Goal: Information Seeking & Learning: Learn about a topic

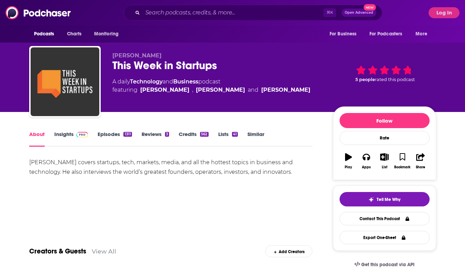
click at [65, 137] on link "Insights" at bounding box center [71, 139] width 34 height 16
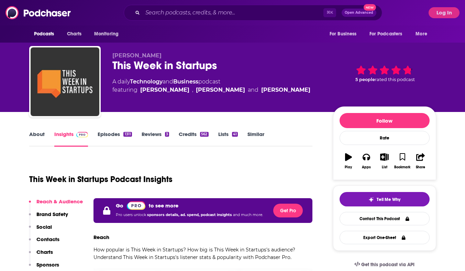
click at [115, 132] on link "Episodes 1311" at bounding box center [115, 139] width 34 height 16
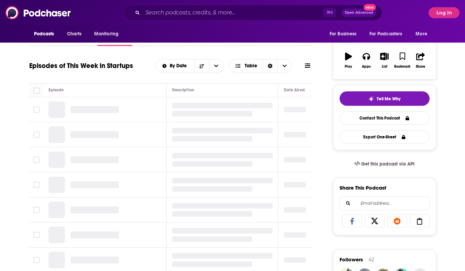
scroll to position [105, 0]
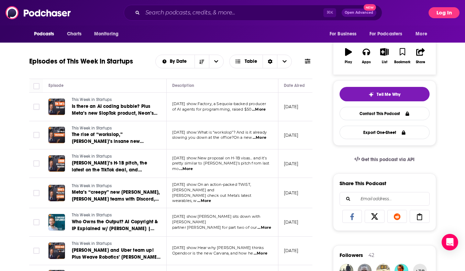
click at [437, 18] on button "Log In" at bounding box center [444, 12] width 31 height 11
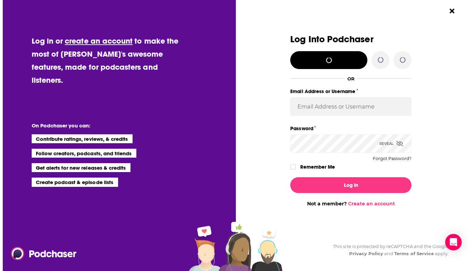
scroll to position [0, 0]
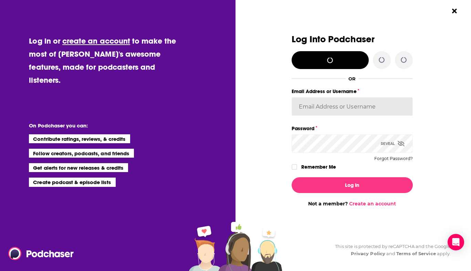
type input "cmand-c"
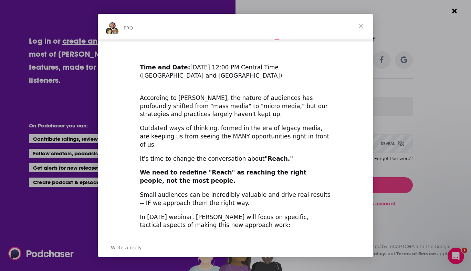
scroll to position [69, 0]
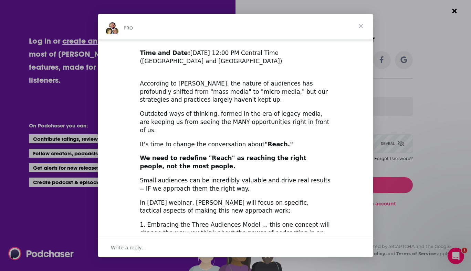
click at [361, 25] on span "Close" at bounding box center [360, 26] width 25 height 25
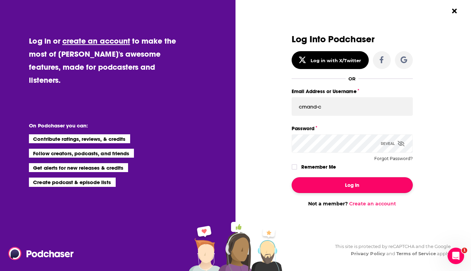
click at [343, 187] on button "Log In" at bounding box center [351, 186] width 121 height 16
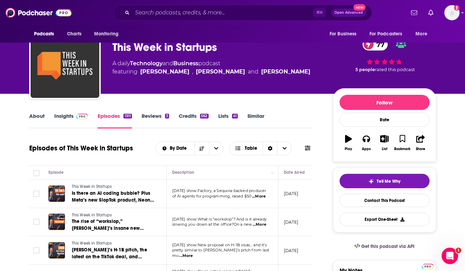
scroll to position [0, 0]
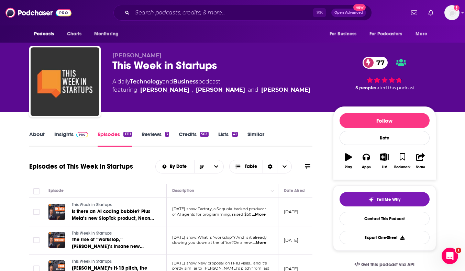
click at [261, 215] on span "...More" at bounding box center [259, 215] width 14 height 6
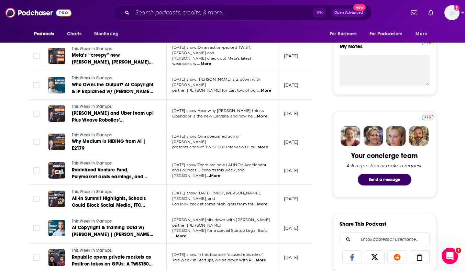
scroll to position [240, 0]
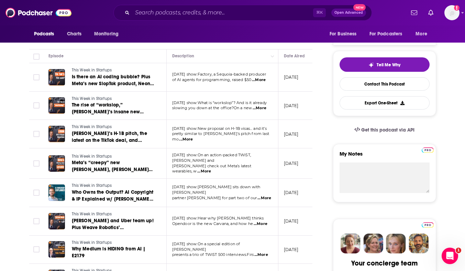
scroll to position [134, 0]
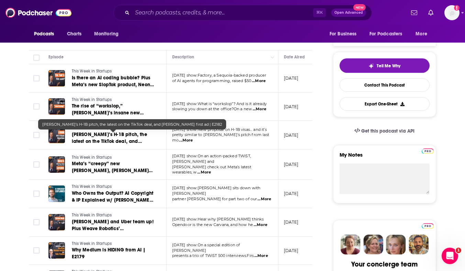
click at [100, 142] on span "Jason’s H-1B pitch, the latest on the TikTok deal, and Howie’s first ad | E2182" at bounding box center [109, 142] width 75 height 20
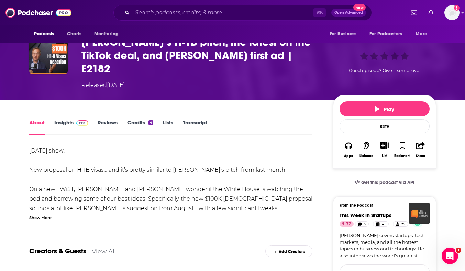
scroll to position [46, 0]
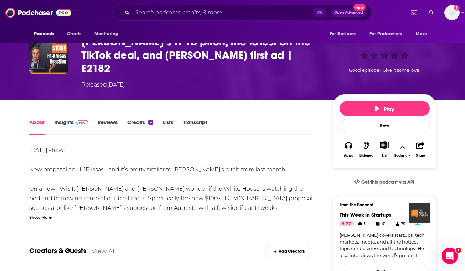
click at [41, 214] on div "Show More" at bounding box center [40, 217] width 22 height 7
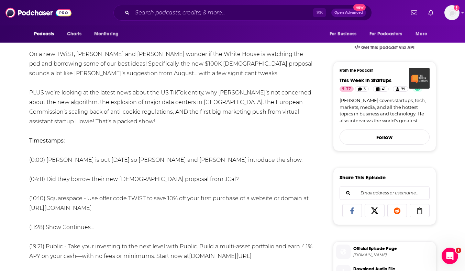
scroll to position [182, 0]
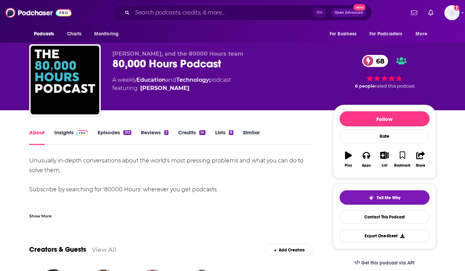
scroll to position [4, 0]
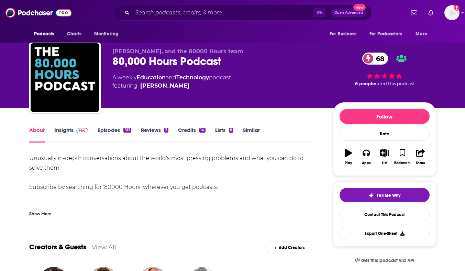
click at [42, 212] on div "Show More" at bounding box center [40, 213] width 22 height 7
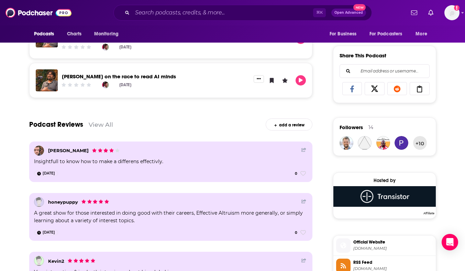
scroll to position [419, 0]
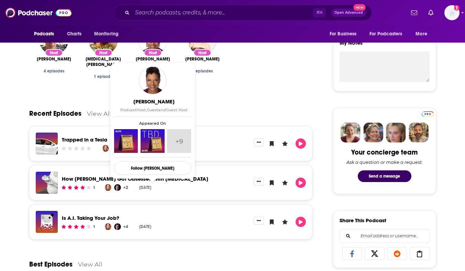
scroll to position [295, 0]
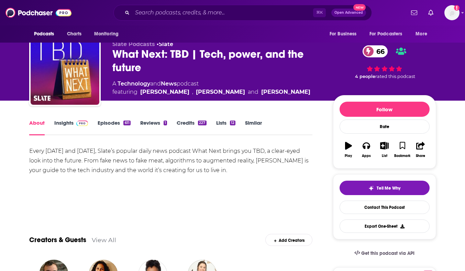
scroll to position [0, 0]
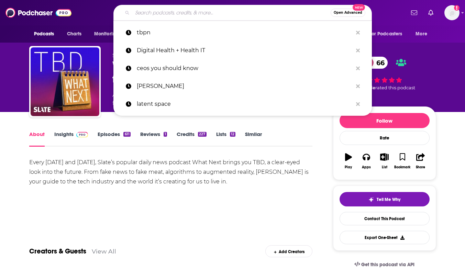
click at [188, 14] on input "Search podcasts, credits, & more..." at bounding box center [231, 12] width 199 height 11
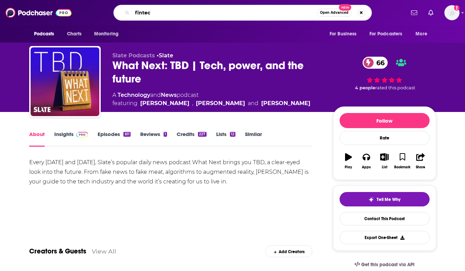
type input "fintech"
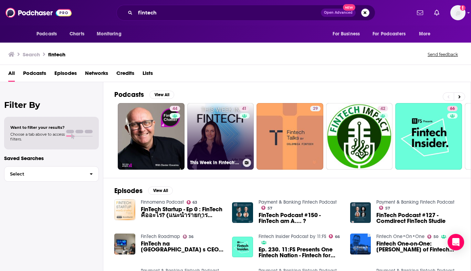
click at [214, 156] on link "41 This Week in Fintech's Podcast" at bounding box center [220, 136] width 67 height 67
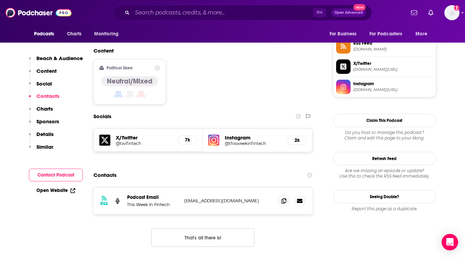
scroll to position [567, 0]
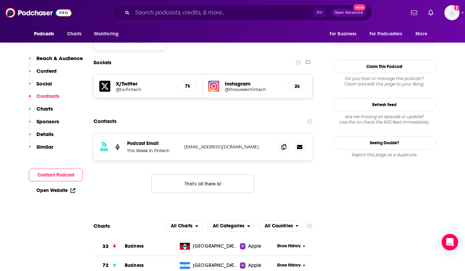
click at [126, 81] on h5 "X/Twitter" at bounding box center [144, 84] width 57 height 7
click at [128, 87] on h5 "@twifintech" at bounding box center [144, 89] width 57 height 5
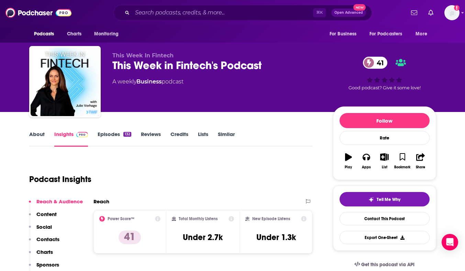
scroll to position [1, 0]
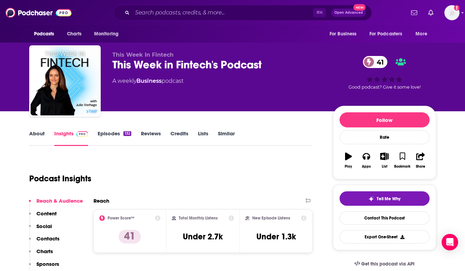
click at [112, 135] on link "Episodes 132" at bounding box center [114, 138] width 33 height 16
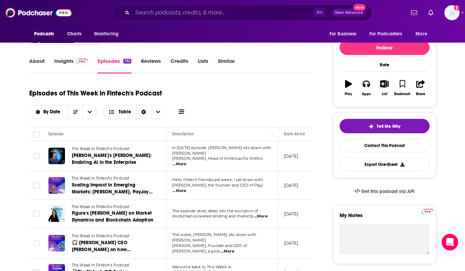
scroll to position [77, 0]
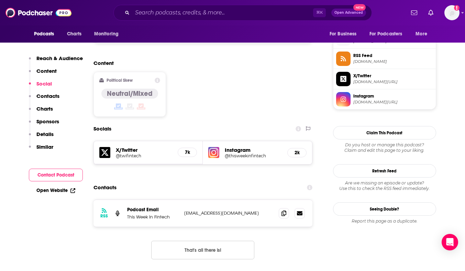
scroll to position [515, 0]
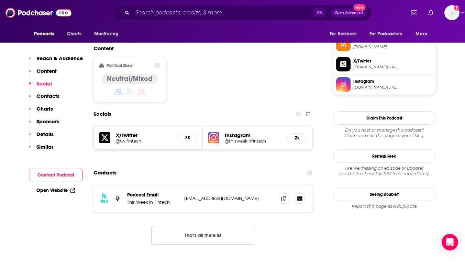
click at [126, 132] on h5 "X/Twitter" at bounding box center [144, 135] width 57 height 7
click at [126, 139] on h5 "@twifintech" at bounding box center [144, 141] width 57 height 5
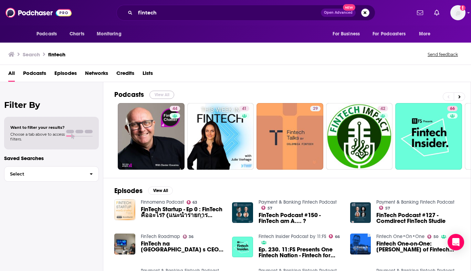
click at [162, 94] on button "View All" at bounding box center [161, 95] width 25 height 8
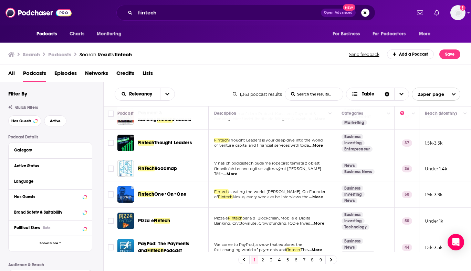
scroll to position [308, 0]
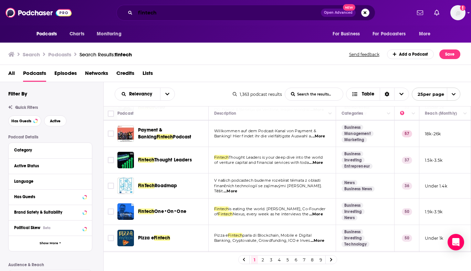
click at [155, 12] on input "fintech" at bounding box center [227, 12] width 185 height 11
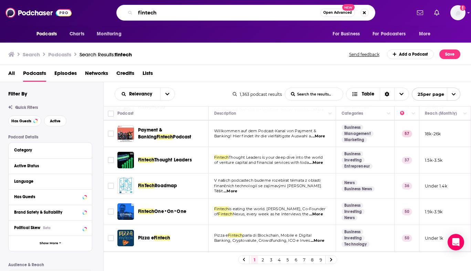
click at [155, 12] on input "fintech" at bounding box center [227, 12] width 185 height 11
type input "startups"
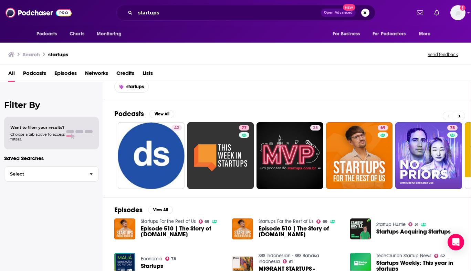
scroll to position [23, 0]
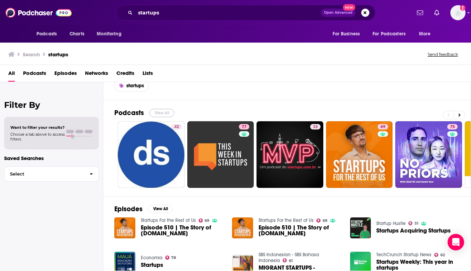
click at [156, 111] on button "View All" at bounding box center [161, 113] width 25 height 8
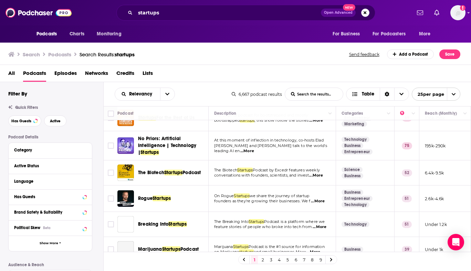
scroll to position [93, 0]
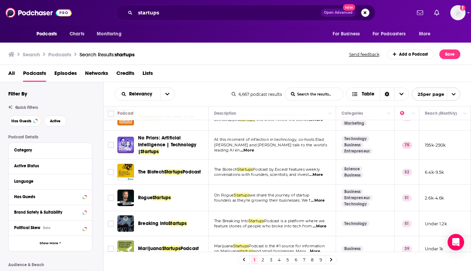
click at [323, 200] on span "...More" at bounding box center [318, 201] width 14 height 6
click at [287, 202] on span "founders as they're growing their businesses. We f" at bounding box center [262, 200] width 96 height 5
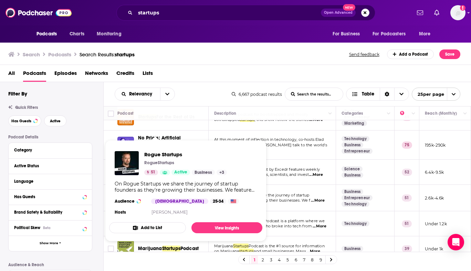
click at [287, 199] on span "founders as they're growing their businesses. We f" at bounding box center [262, 200] width 96 height 5
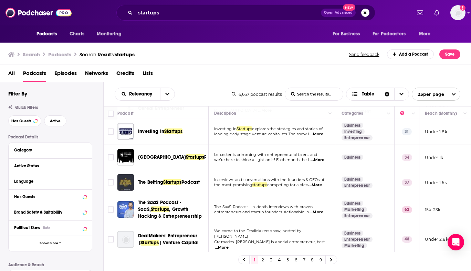
scroll to position [527, 0]
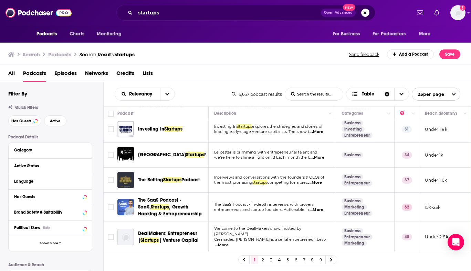
click at [266, 208] on span "entrepreneurs and startup founders. Actionable in" at bounding box center [261, 209] width 95 height 5
click at [261, 260] on link "2" at bounding box center [262, 260] width 7 height 8
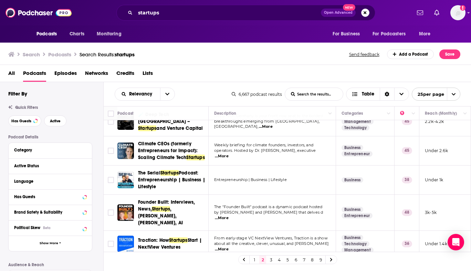
scroll to position [300, 0]
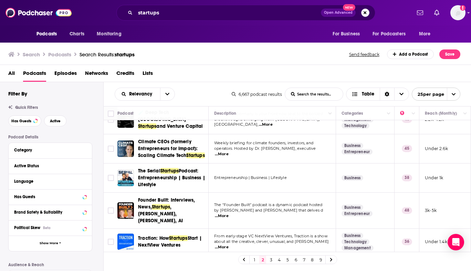
click at [228, 214] on span "...More" at bounding box center [222, 217] width 14 height 6
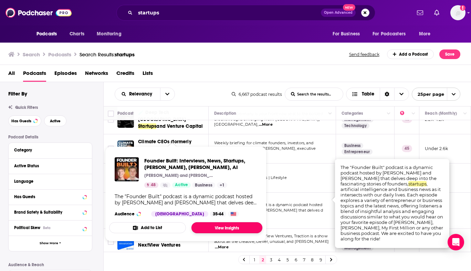
click at [221, 228] on link "View Insights" at bounding box center [226, 228] width 71 height 11
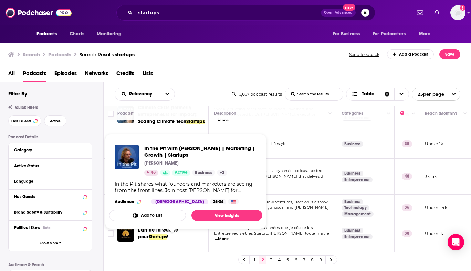
scroll to position [326, 0]
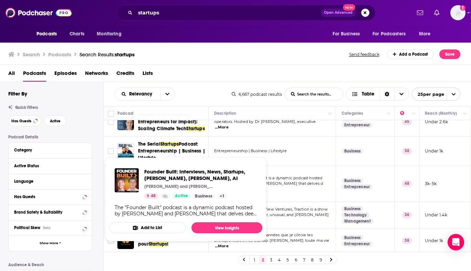
click at [300, 183] on td "The "Founder Built" podcast is a dynamic podcast hosted by Jaeden Schafer and M…" at bounding box center [271, 184] width 127 height 36
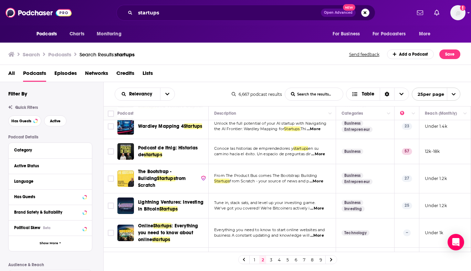
scroll to position [553, 0]
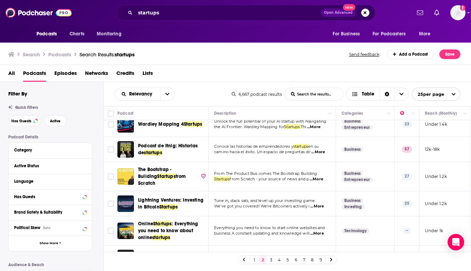
click at [271, 260] on link "3" at bounding box center [270, 260] width 7 height 8
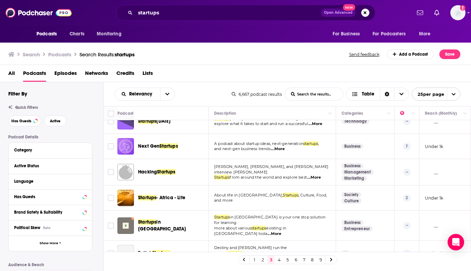
scroll to position [520, 0]
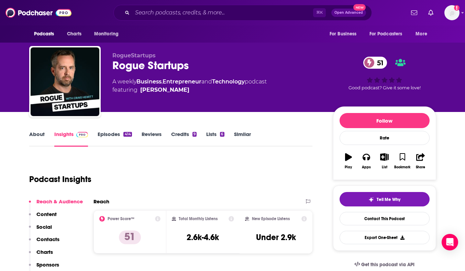
click at [109, 134] on link "Episodes 414" at bounding box center [115, 139] width 34 height 16
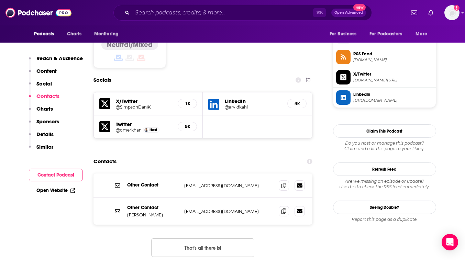
scroll to position [558, 0]
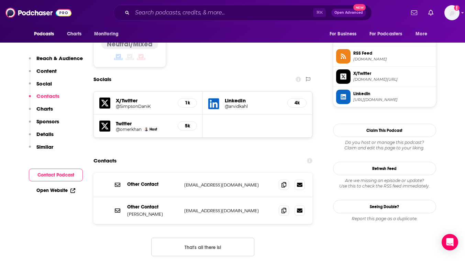
click at [230, 154] on div "Contacts" at bounding box center [203, 160] width 219 height 13
click at [128, 127] on h5 "@omerkhan" at bounding box center [129, 129] width 26 height 5
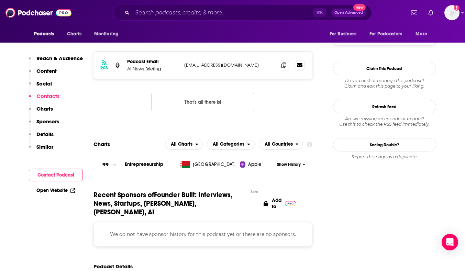
scroll to position [526, 0]
